Goal: Transaction & Acquisition: Purchase product/service

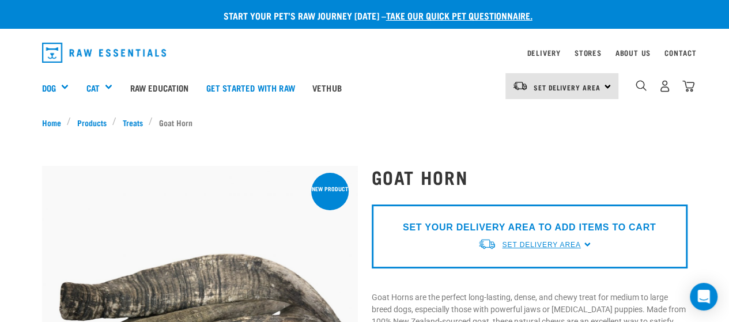
click at [558, 243] on span "Set Delivery Area" at bounding box center [541, 245] width 78 height 8
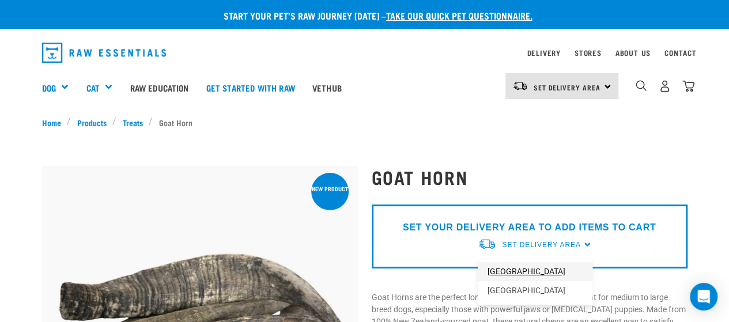
click at [521, 275] on link "[GEOGRAPHIC_DATA]" at bounding box center [535, 271] width 115 height 19
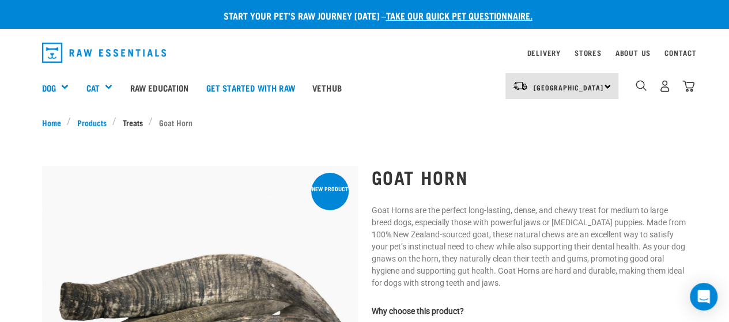
click at [124, 119] on link "Treats" at bounding box center [132, 122] width 32 height 12
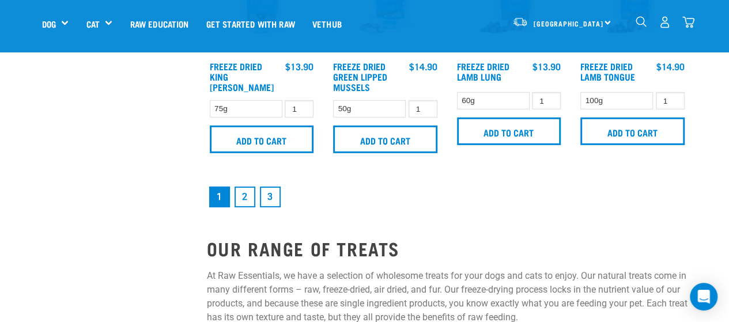
scroll to position [1729, 0]
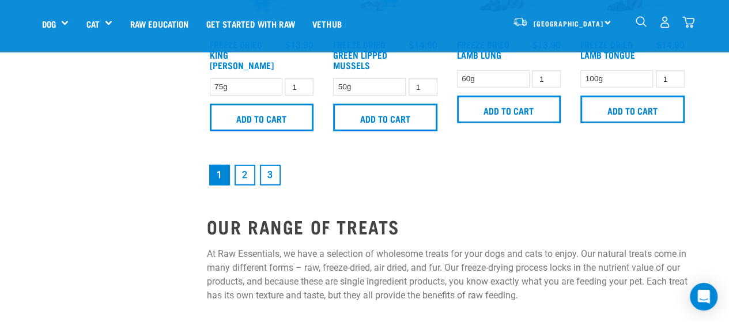
click at [249, 179] on link "2" at bounding box center [245, 175] width 21 height 21
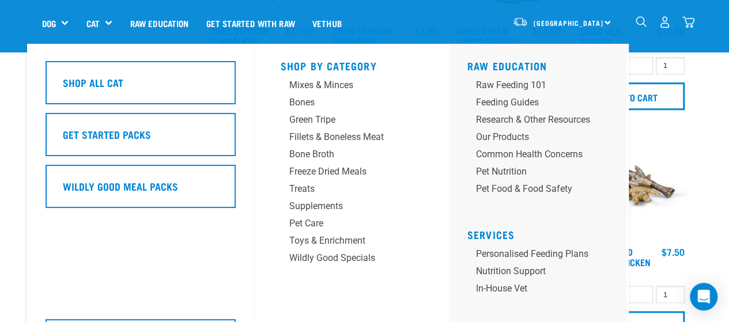
scroll to position [346, 0]
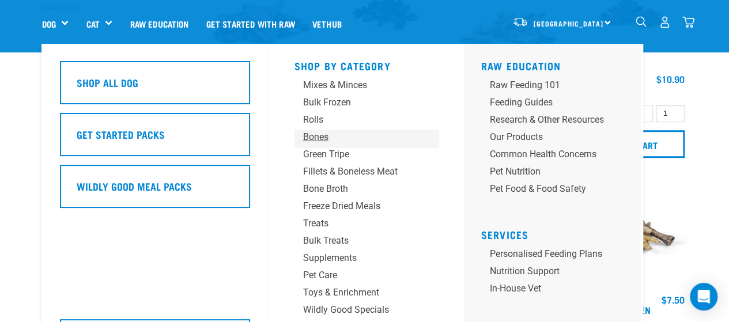
click at [318, 138] on div "Bones" at bounding box center [357, 137] width 108 height 14
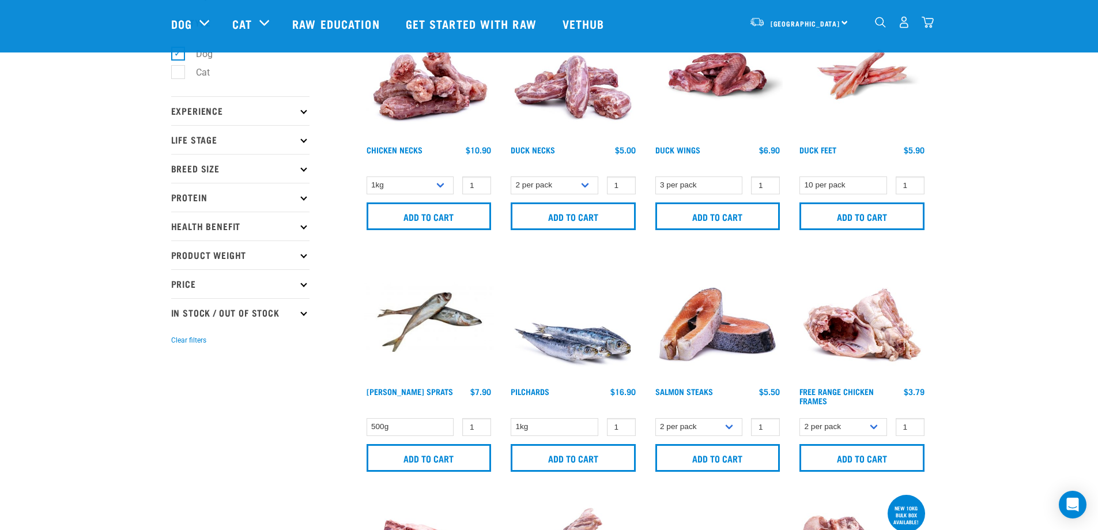
scroll to position [58, 0]
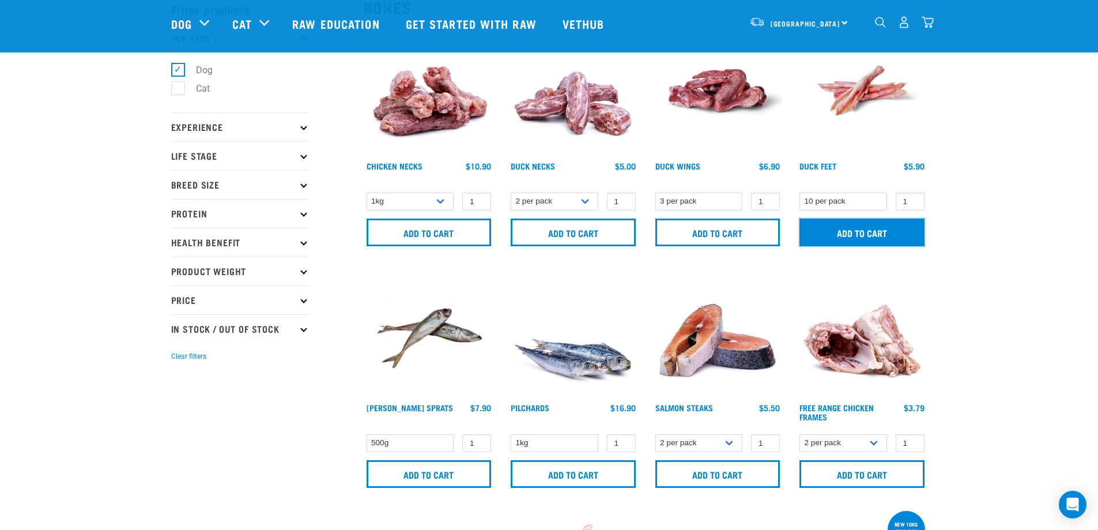
click at [729, 239] on input "Add to cart" at bounding box center [862, 232] width 125 height 28
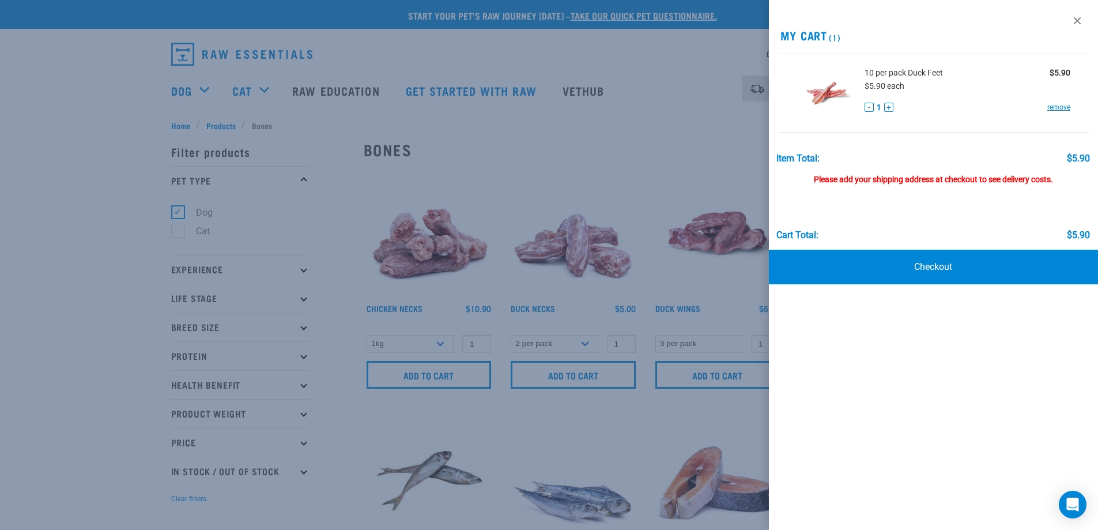
click at [729, 179] on div "Please add your shipping address at checkout to see delivery costs." at bounding box center [934, 174] width 314 height 21
click at [699, 322] on div at bounding box center [549, 265] width 1098 height 530
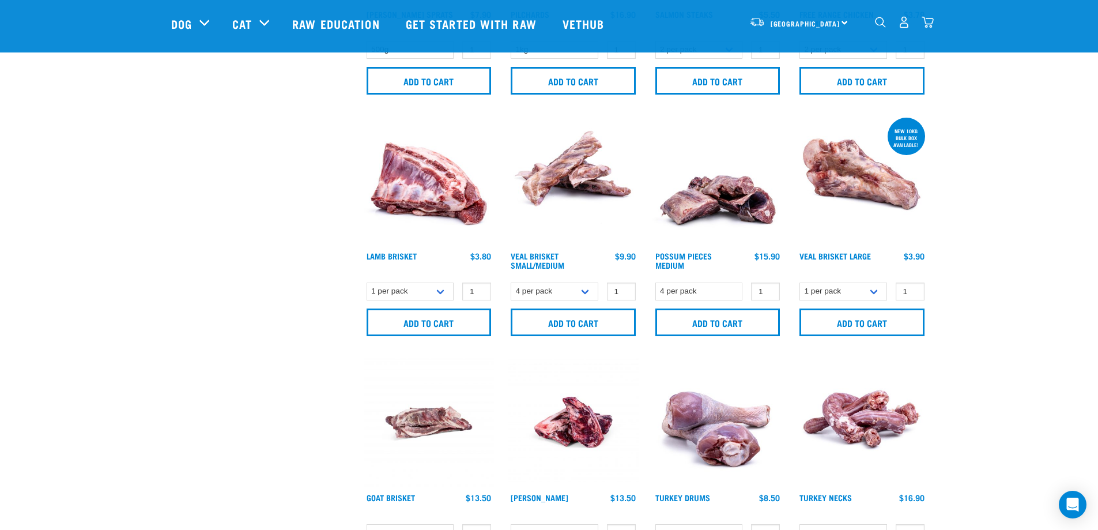
scroll to position [461, 0]
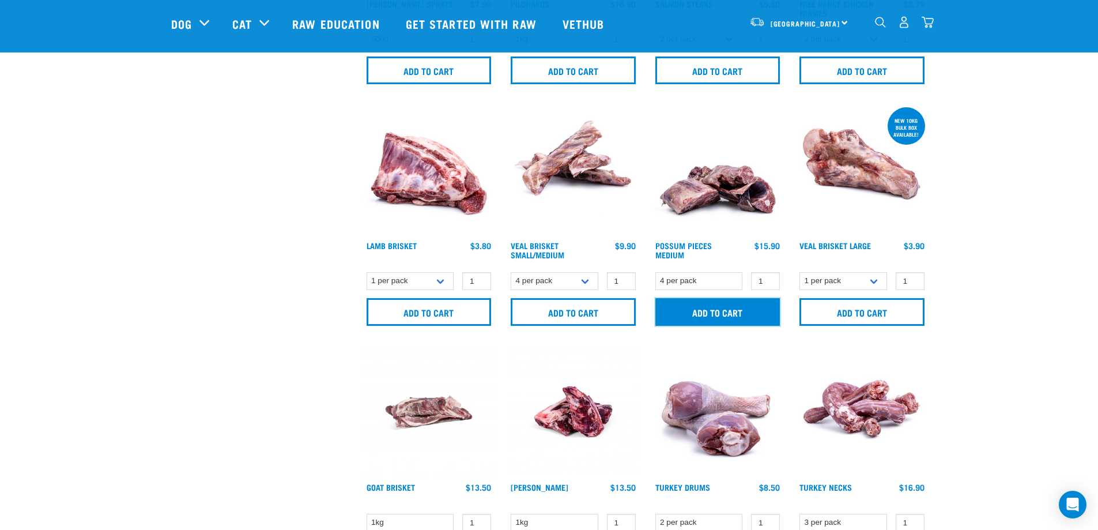
click at [717, 313] on input "Add to cart" at bounding box center [717, 312] width 125 height 28
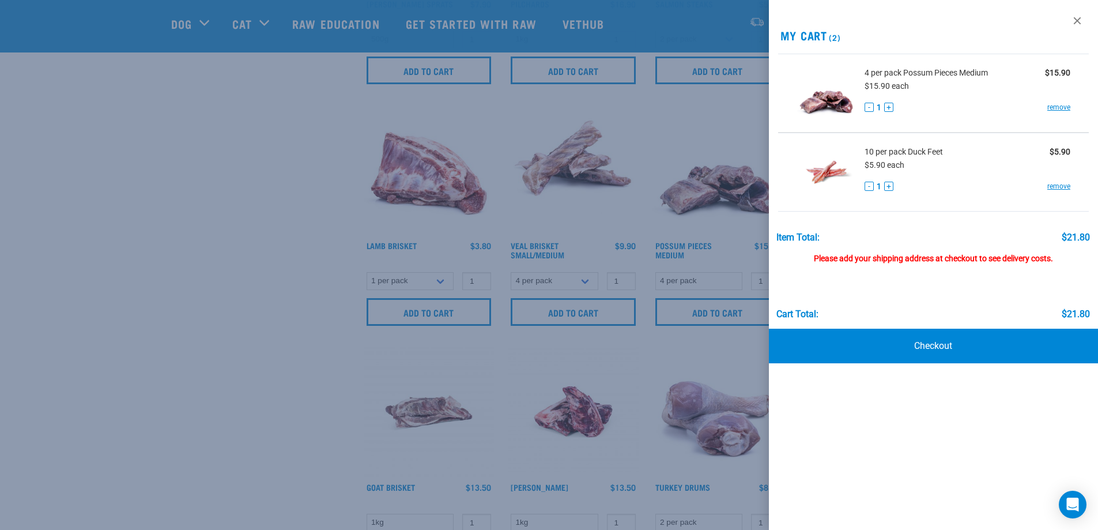
click at [206, 268] on div at bounding box center [549, 265] width 1098 height 530
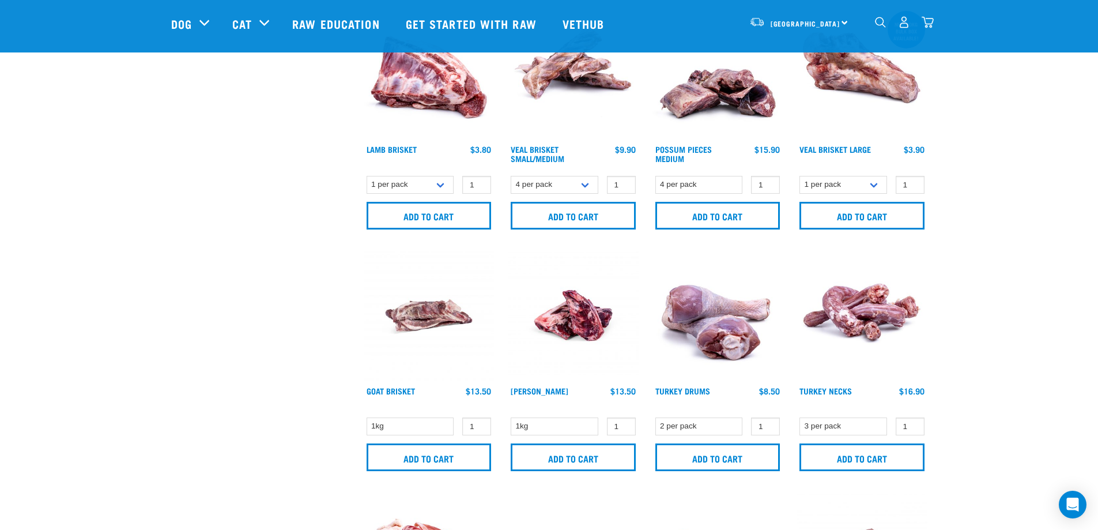
scroll to position [576, 0]
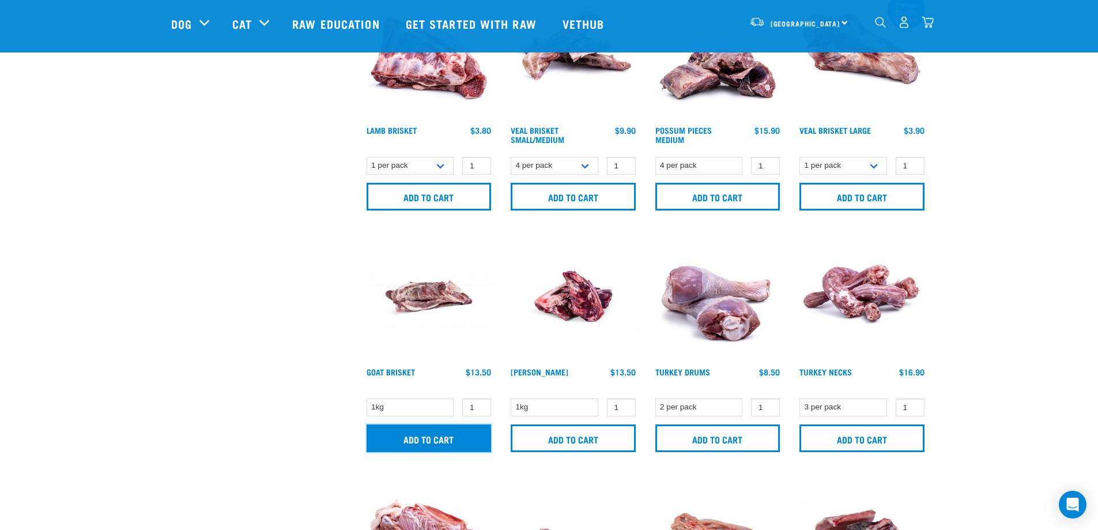
click at [469, 322] on input "Add to cart" at bounding box center [429, 438] width 125 height 28
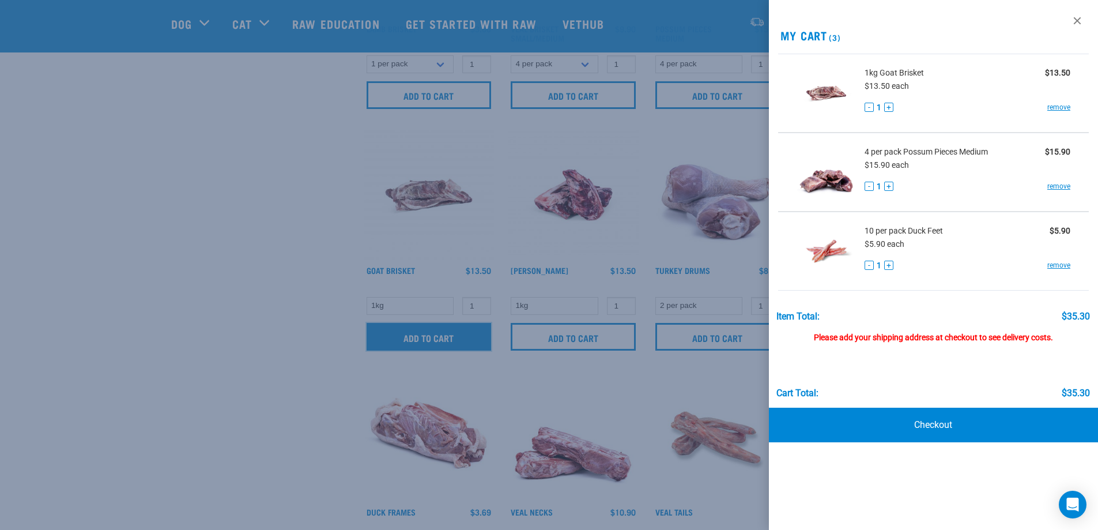
scroll to position [692, 0]
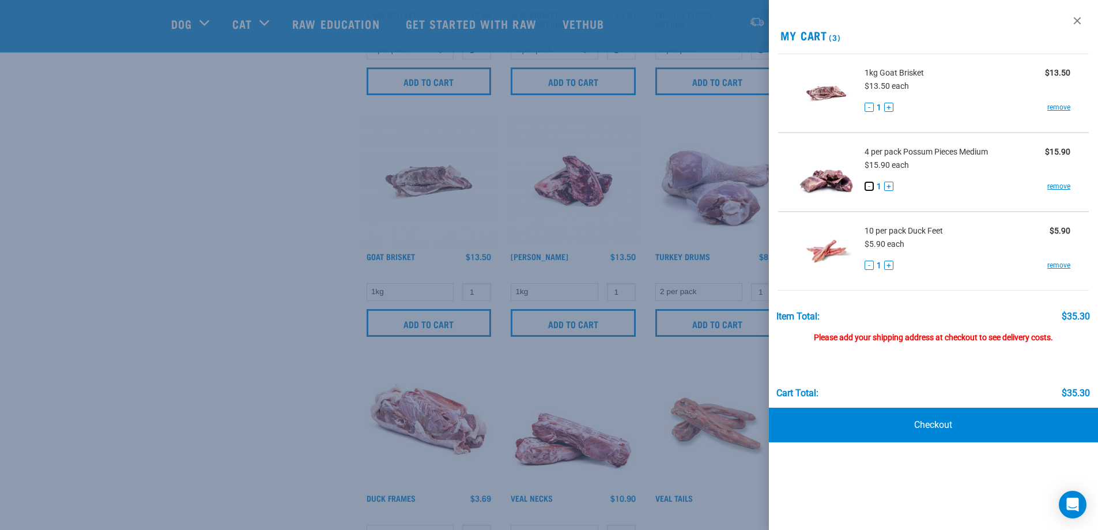
click at [729, 184] on button "-" at bounding box center [869, 186] width 9 height 9
click at [729, 186] on link "remove" at bounding box center [1058, 186] width 23 height 10
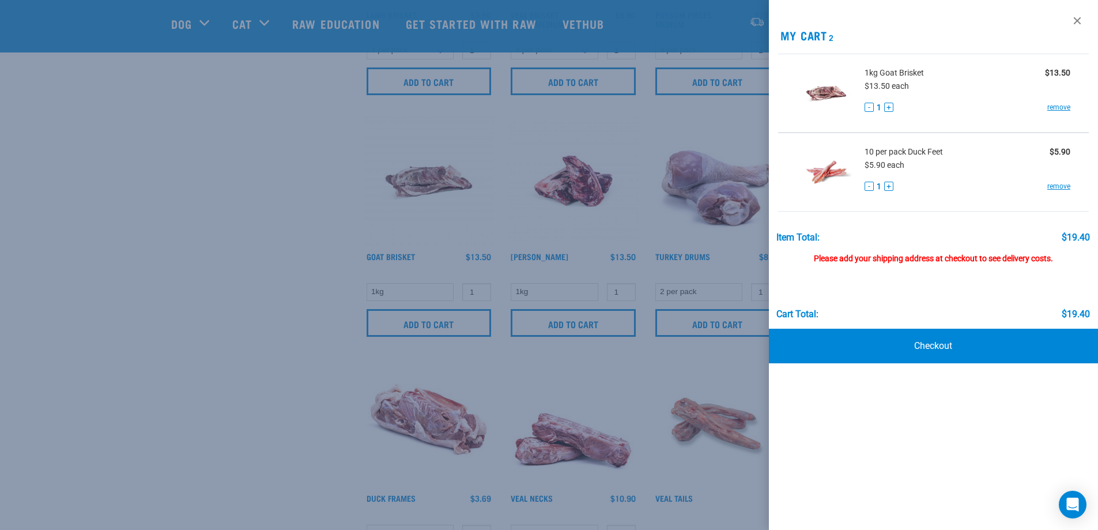
click at [104, 212] on div at bounding box center [549, 265] width 1098 height 530
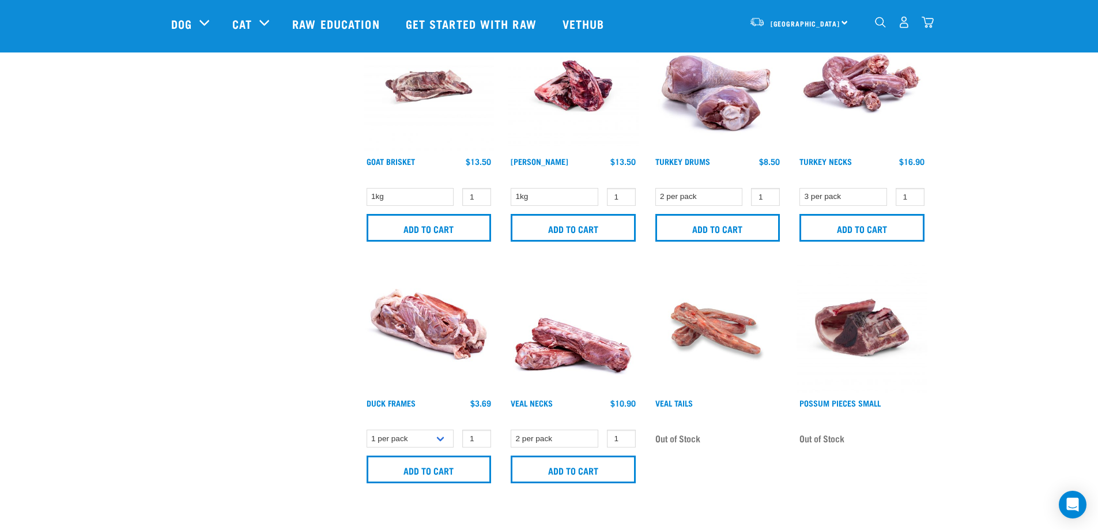
scroll to position [807, 0]
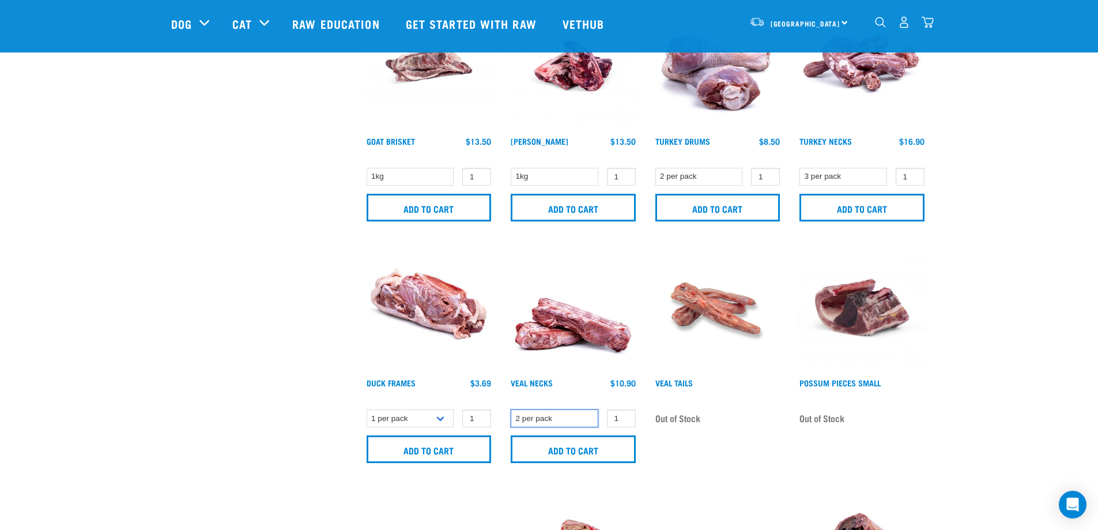
click at [579, 322] on select "2 per pack" at bounding box center [555, 418] width 88 height 18
click at [567, 322] on select "2 per pack" at bounding box center [555, 418] width 88 height 18
click at [602, 204] on input "Add to cart" at bounding box center [573, 208] width 125 height 28
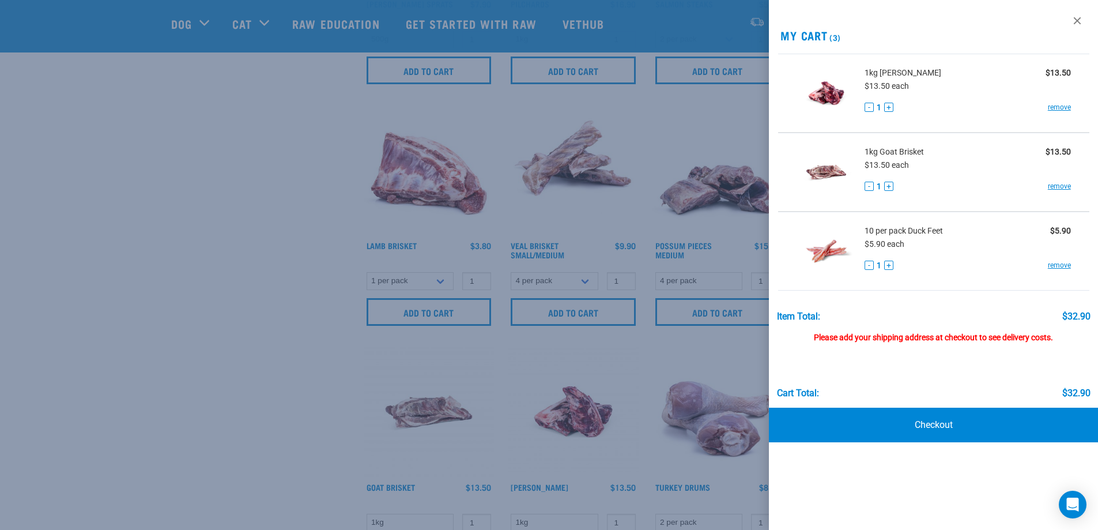
click at [178, 280] on div at bounding box center [549, 265] width 1098 height 530
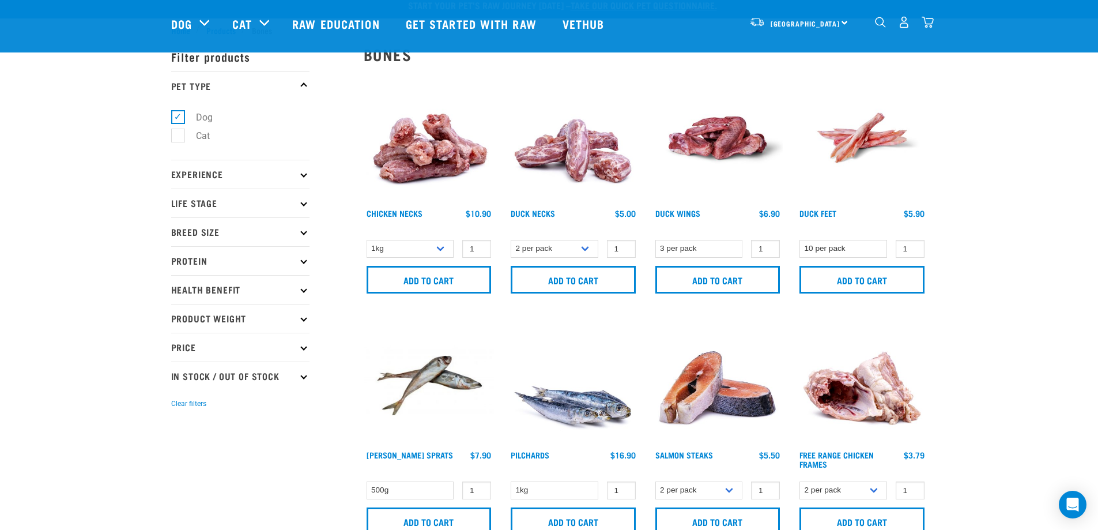
scroll to position [0, 0]
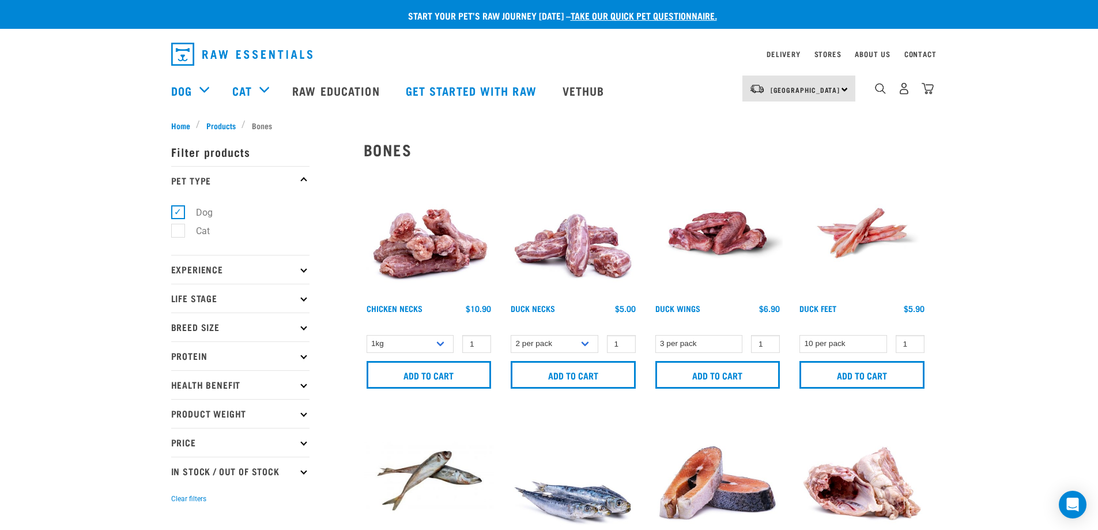
click at [729, 86] on img "dropdown navigation" at bounding box center [928, 88] width 12 height 12
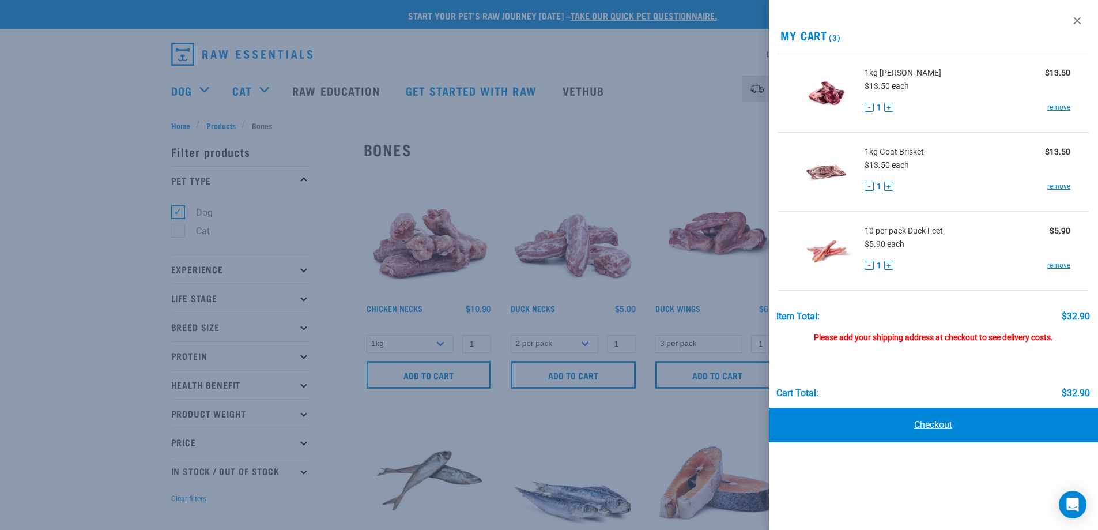
click at [729, 322] on link "Checkout" at bounding box center [934, 425] width 330 height 35
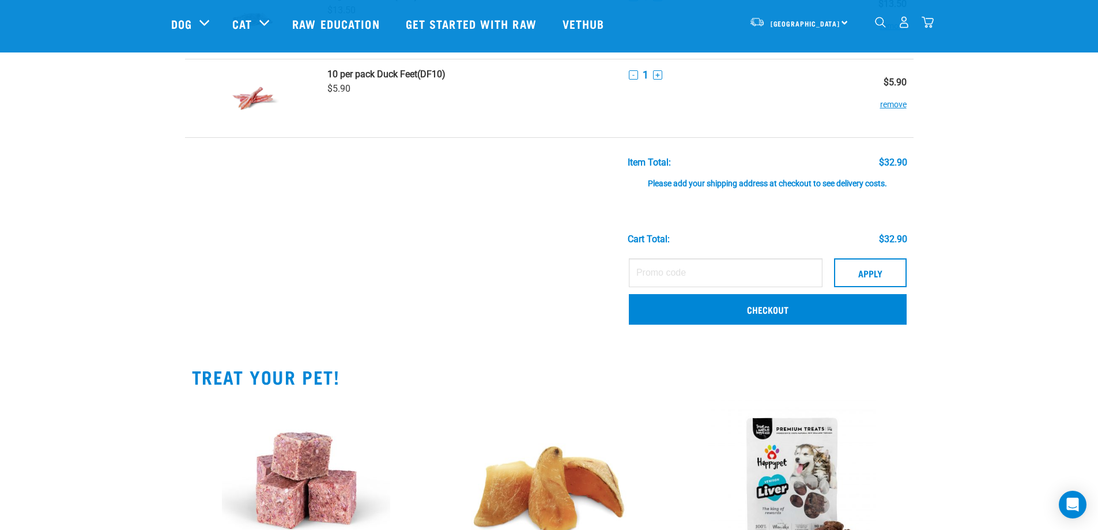
scroll to position [231, 0]
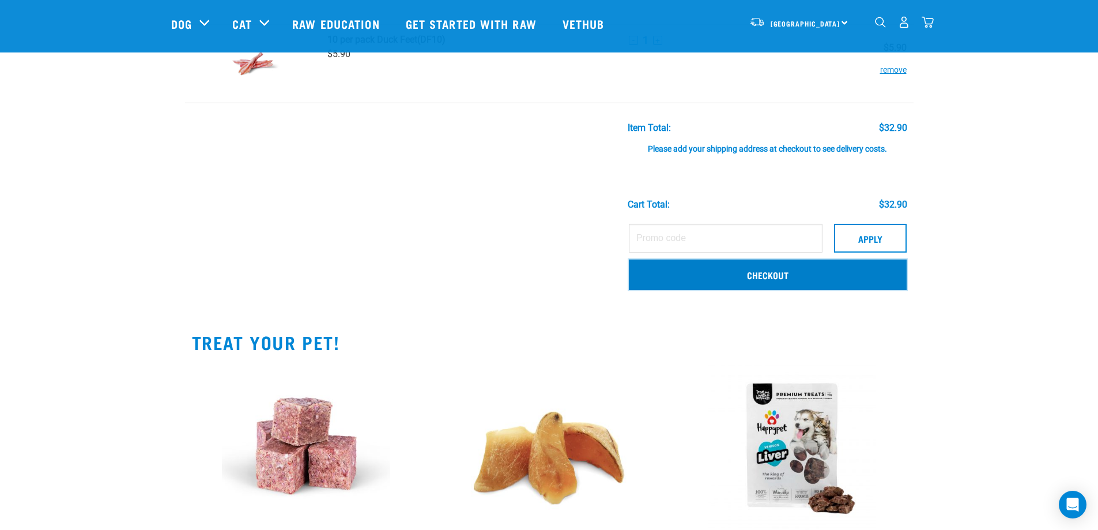
click at [745, 278] on link "Checkout" at bounding box center [768, 274] width 278 height 30
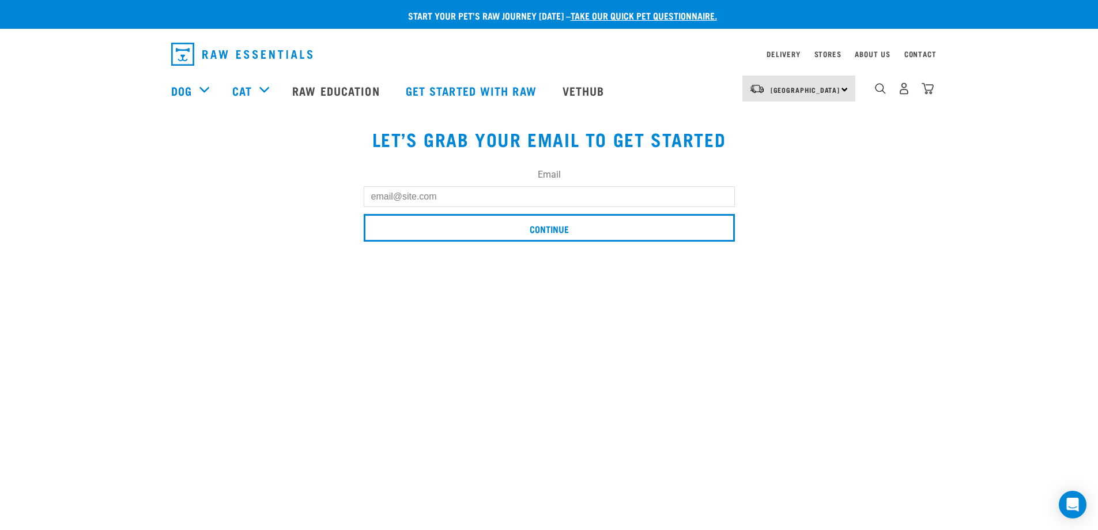
click at [464, 199] on input "Email" at bounding box center [549, 196] width 371 height 21
type input "p.s.houseman@gmail.com"
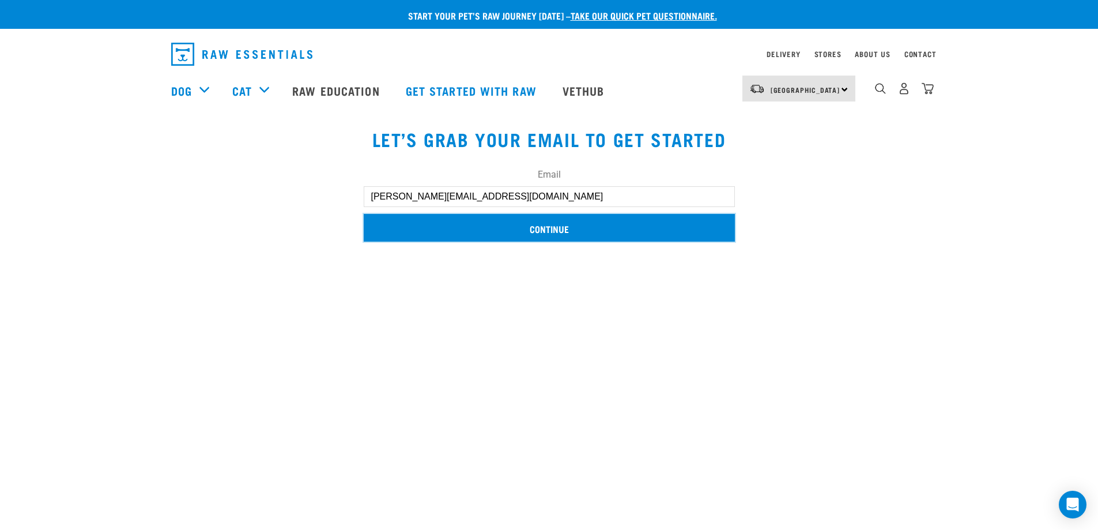
click at [481, 229] on input "Continue" at bounding box center [549, 228] width 371 height 28
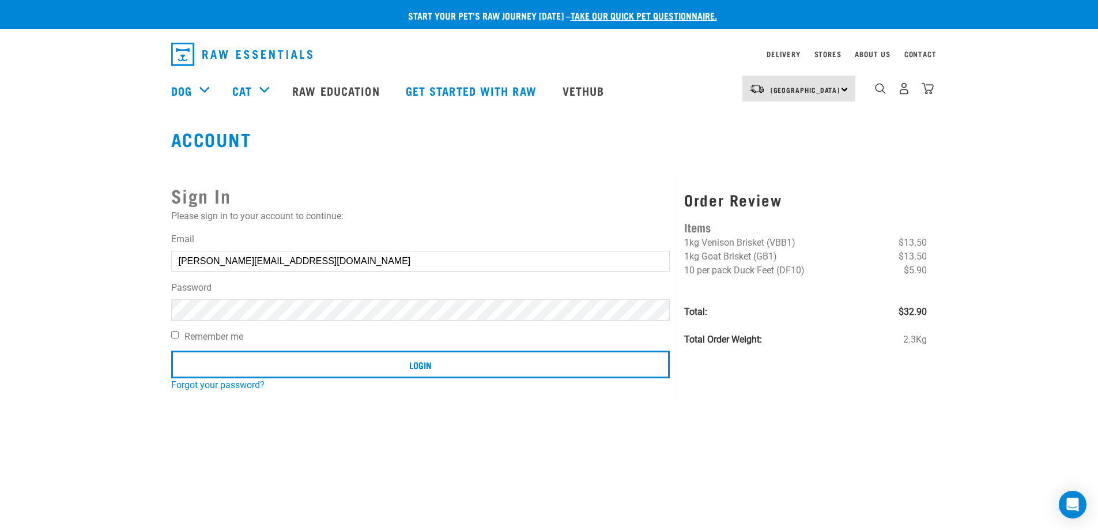
click at [171, 351] on input "Login" at bounding box center [420, 365] width 499 height 28
click at [0, 277] on article "Invalid username or password." at bounding box center [0, 265] width 0 height 530
click at [27, 243] on button "delete" at bounding box center [21, 238] width 12 height 12
click at [0, 316] on article "Invalid username or password." at bounding box center [0, 265] width 0 height 530
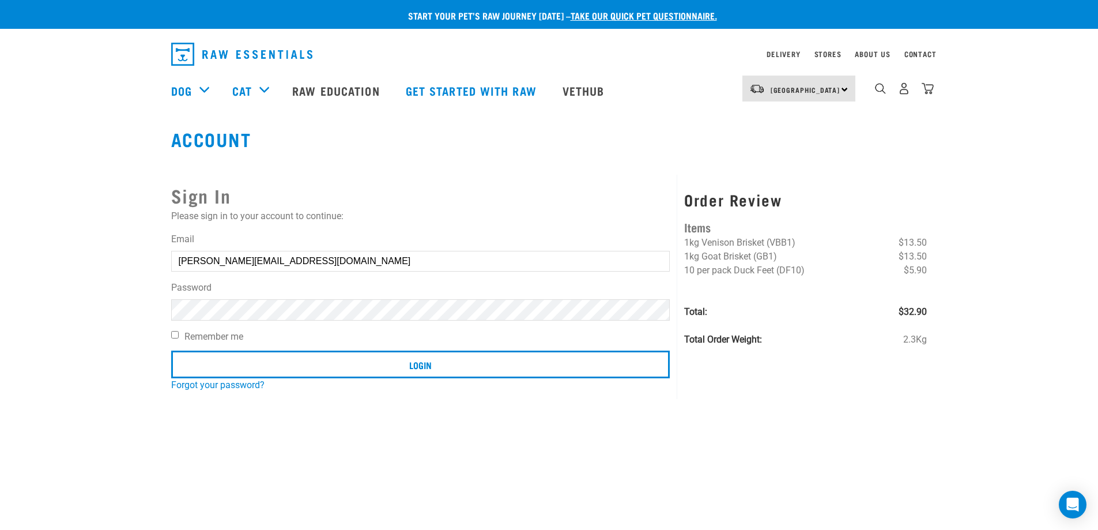
click at [0, 312] on article "Invalid username or password." at bounding box center [0, 265] width 0 height 530
click at [0, 215] on article "Invalid username or password." at bounding box center [0, 265] width 0 height 530
click at [0, 214] on article "Invalid username or password." at bounding box center [0, 265] width 0 height 530
click at [171, 351] on input "Login" at bounding box center [420, 365] width 499 height 28
click at [0, 305] on article "Invalid username or password." at bounding box center [0, 265] width 0 height 530
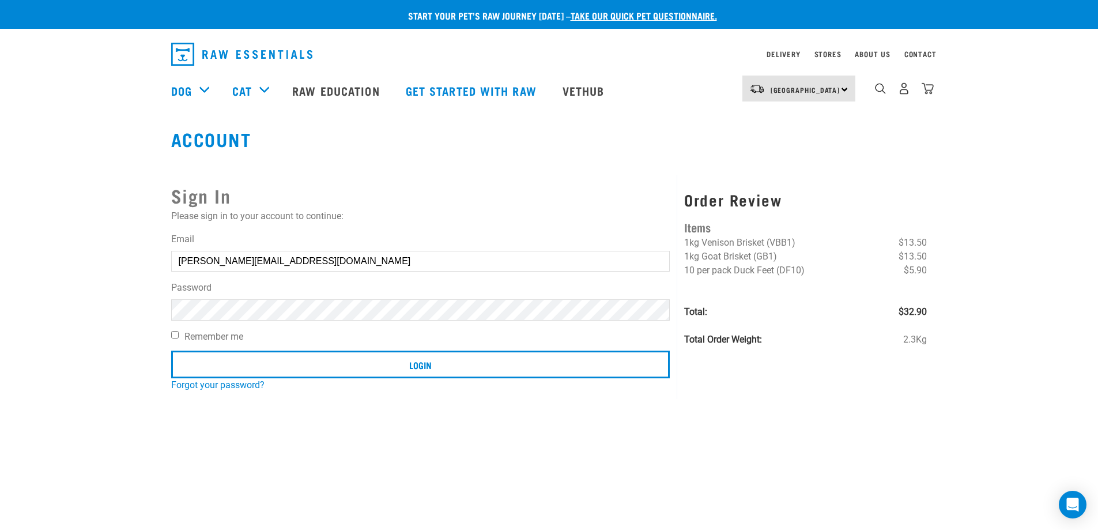
click at [0, 310] on article "Invalid username or password." at bounding box center [0, 265] width 0 height 530
click at [27, 243] on button "delete" at bounding box center [21, 238] width 12 height 12
click at [171, 351] on input "Login" at bounding box center [420, 365] width 499 height 28
click at [35, 256] on div "Invalid username or password." at bounding box center [0, 265] width 70 height 90
click at [27, 243] on button "delete" at bounding box center [21, 238] width 12 height 12
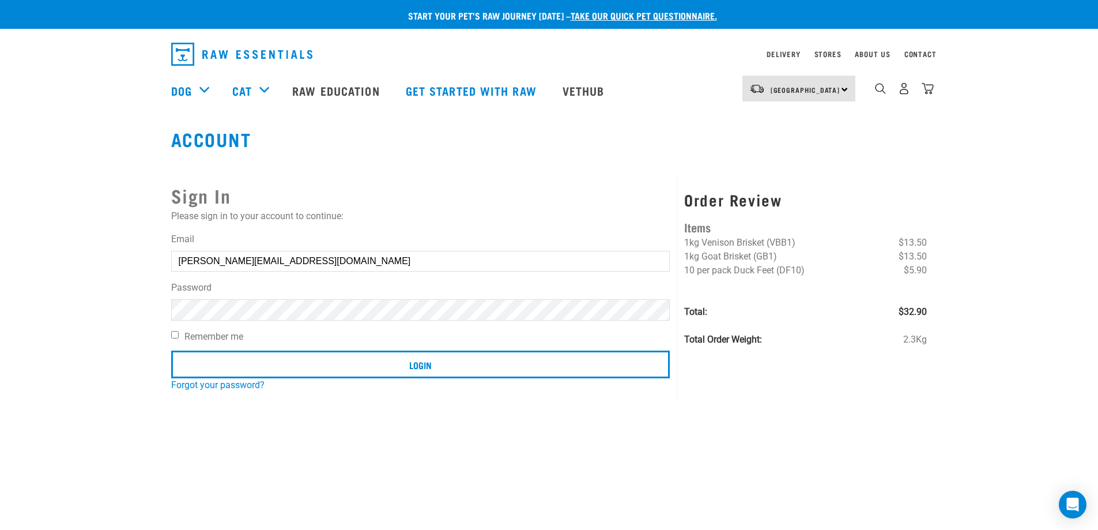
click at [27, 243] on button "delete" at bounding box center [21, 238] width 12 height 12
click at [0, 109] on article "Invalid username or password." at bounding box center [0, 265] width 0 height 530
